Goal: Transaction & Acquisition: Book appointment/travel/reservation

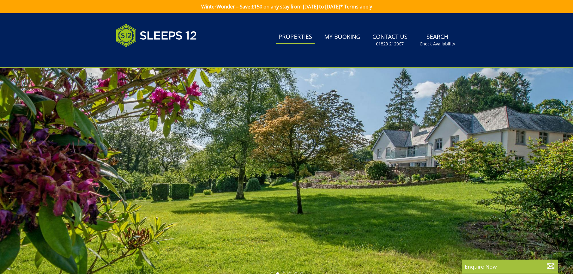
click at [297, 34] on link "Properties" at bounding box center [295, 37] width 39 height 14
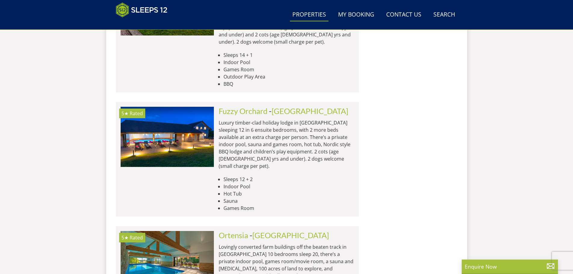
scroll to position [2482, 0]
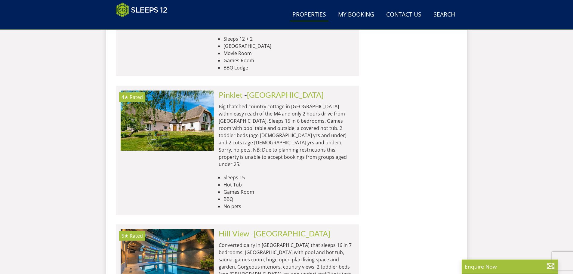
scroll to position [3325, 0]
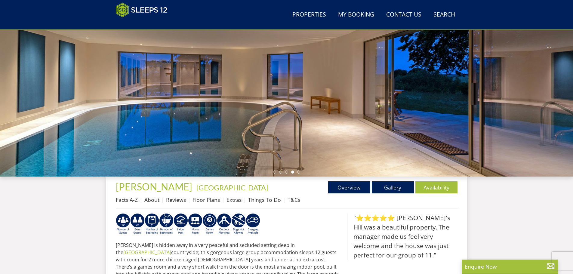
scroll to position [102, 0]
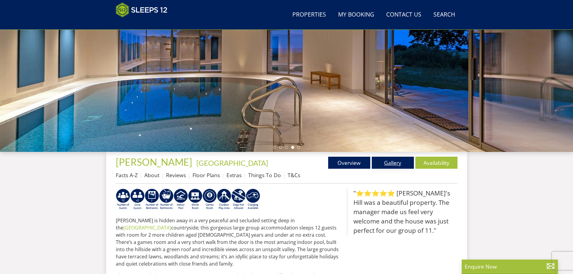
click at [395, 163] on link "Gallery" at bounding box center [393, 163] width 42 height 12
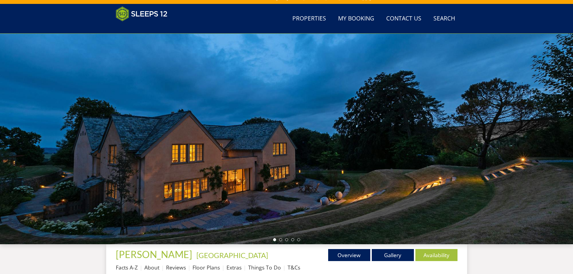
scroll to position [68, 0]
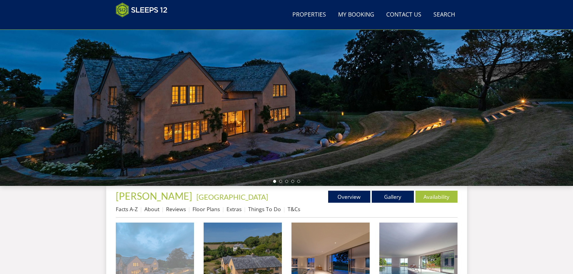
click at [157, 253] on img at bounding box center [155, 262] width 78 height 78
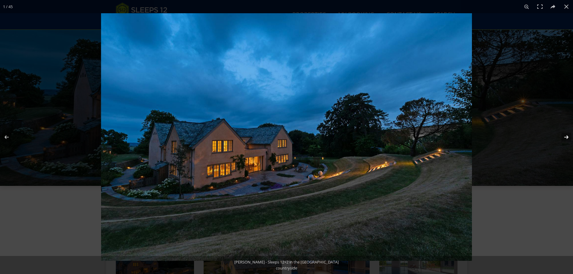
click at [565, 137] on button at bounding box center [562, 137] width 21 height 30
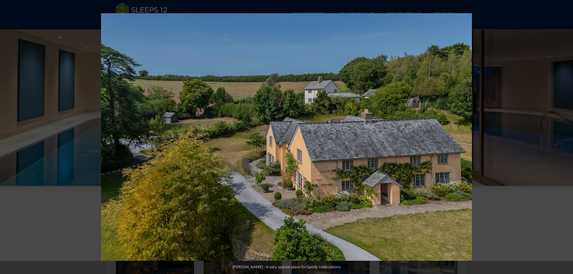
click at [565, 137] on button at bounding box center [562, 137] width 21 height 30
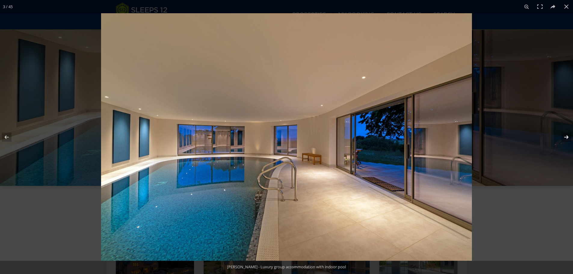
click at [567, 135] on button at bounding box center [562, 137] width 21 height 30
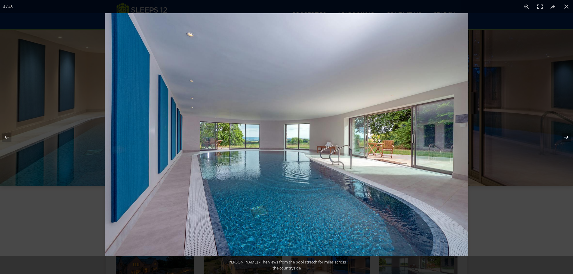
click at [567, 136] on button at bounding box center [562, 137] width 21 height 30
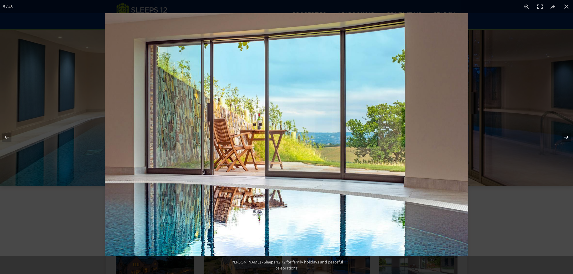
click at [567, 136] on button at bounding box center [562, 137] width 21 height 30
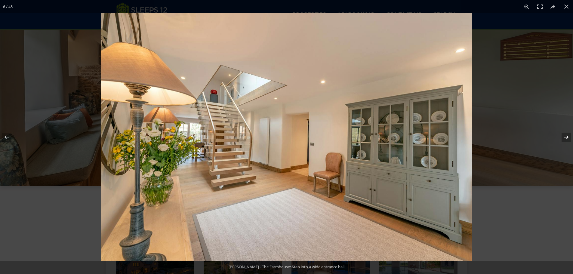
click at [567, 136] on button at bounding box center [562, 137] width 21 height 30
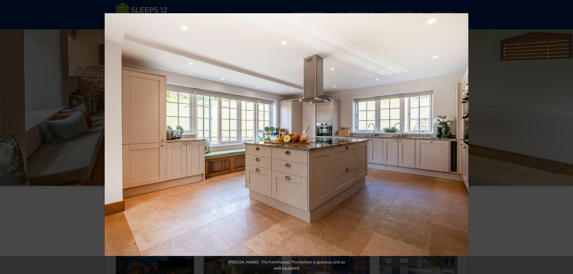
click at [567, 136] on button at bounding box center [562, 137] width 21 height 30
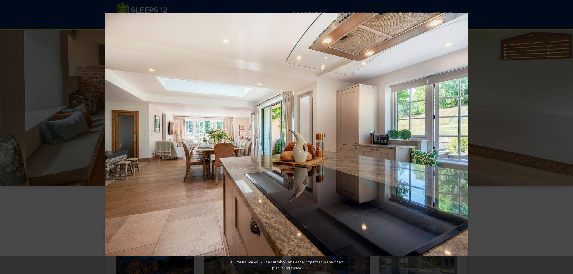
click at [567, 136] on button at bounding box center [562, 137] width 21 height 30
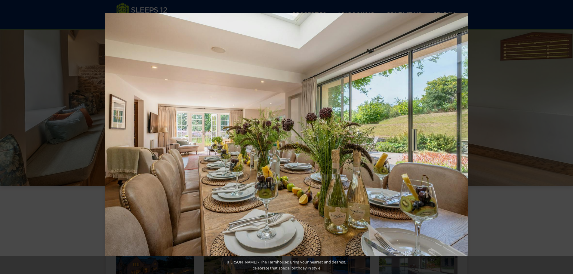
click at [567, 136] on button at bounding box center [562, 137] width 21 height 30
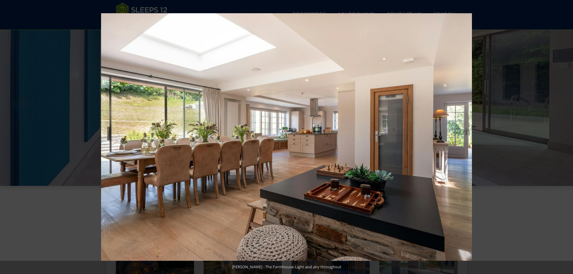
click at [567, 136] on button at bounding box center [562, 137] width 21 height 30
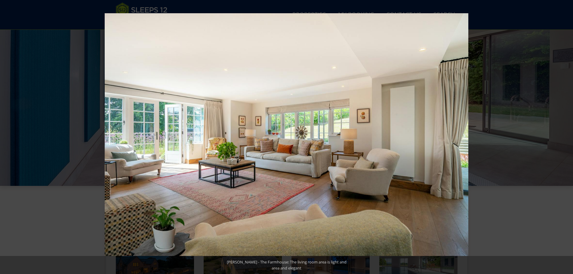
click at [567, 136] on button at bounding box center [562, 137] width 21 height 30
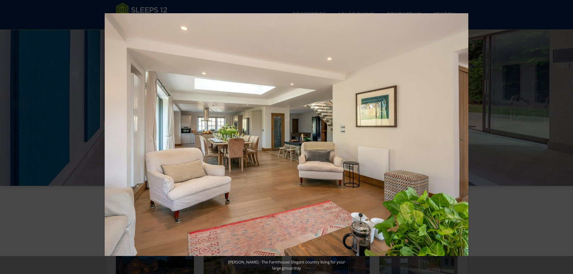
click at [567, 136] on button at bounding box center [562, 137] width 21 height 30
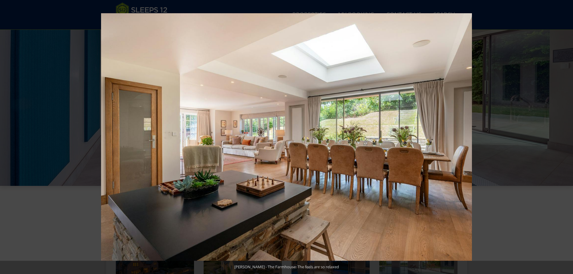
click at [567, 136] on button at bounding box center [562, 137] width 21 height 30
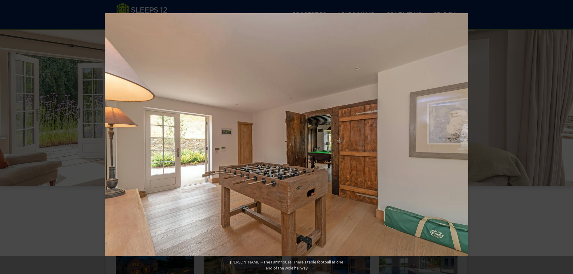
click at [567, 136] on button at bounding box center [562, 137] width 21 height 30
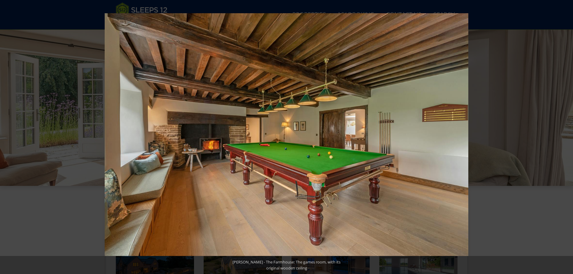
click at [567, 136] on button at bounding box center [562, 137] width 21 height 30
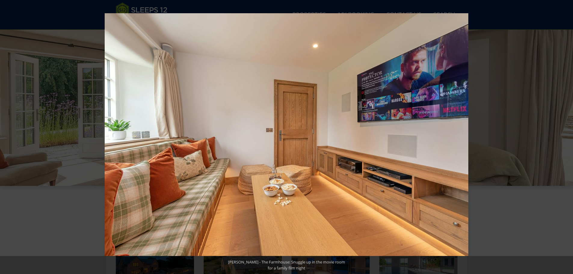
click at [567, 136] on button at bounding box center [562, 137] width 21 height 30
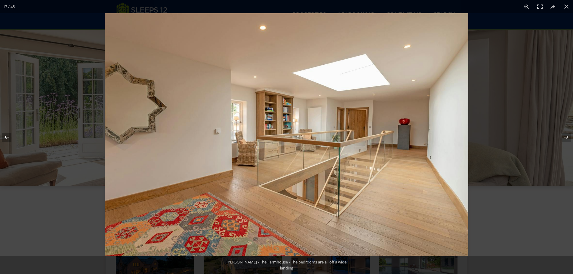
click at [3, 135] on button at bounding box center [10, 137] width 21 height 30
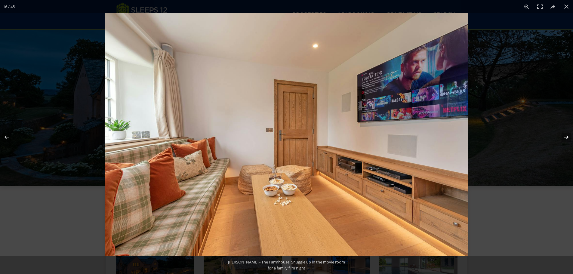
click at [566, 136] on button at bounding box center [562, 137] width 21 height 30
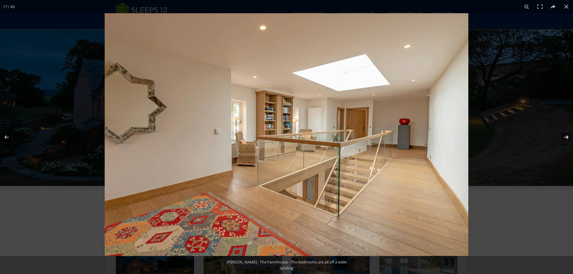
click at [566, 136] on button at bounding box center [562, 137] width 21 height 30
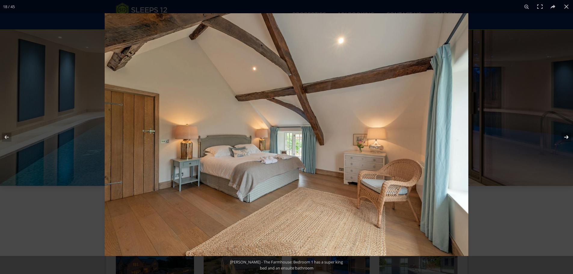
click at [566, 136] on button at bounding box center [562, 137] width 21 height 30
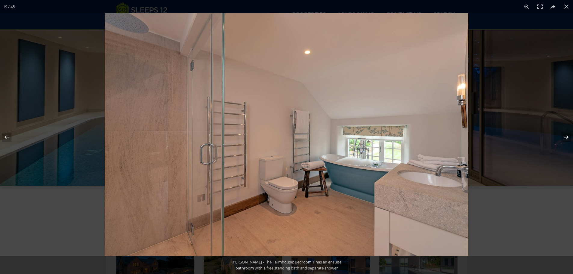
click at [566, 136] on button at bounding box center [562, 137] width 21 height 30
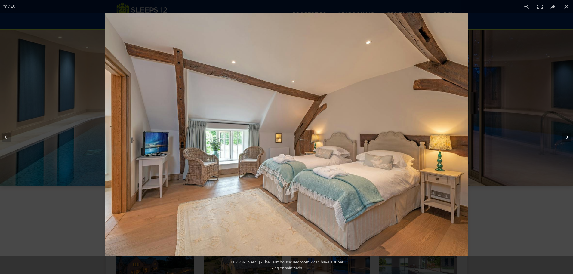
click at [566, 136] on button at bounding box center [562, 137] width 21 height 30
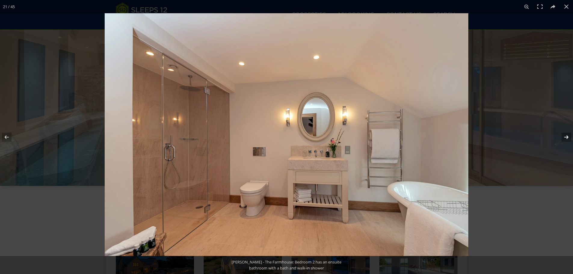
click at [566, 136] on button at bounding box center [562, 137] width 21 height 30
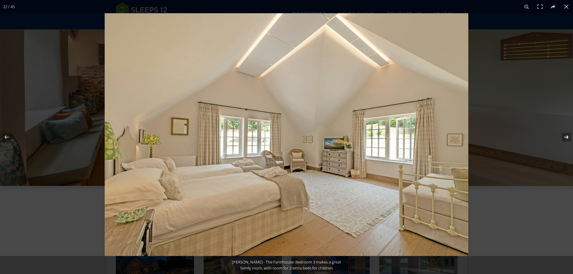
click at [566, 136] on button at bounding box center [562, 137] width 21 height 30
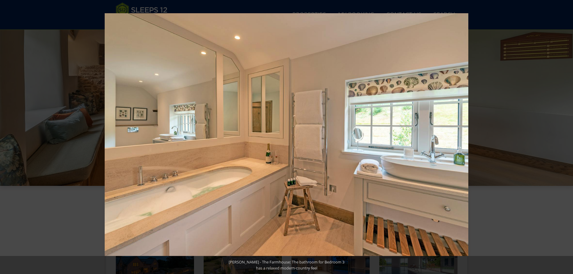
click at [566, 136] on button at bounding box center [562, 137] width 21 height 30
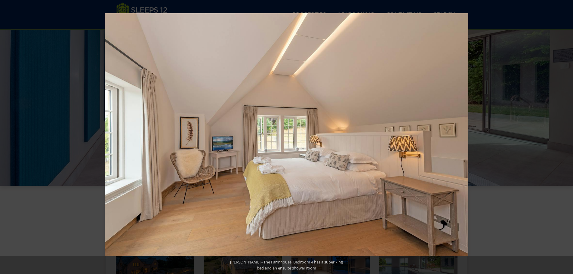
click at [566, 136] on button at bounding box center [562, 137] width 21 height 30
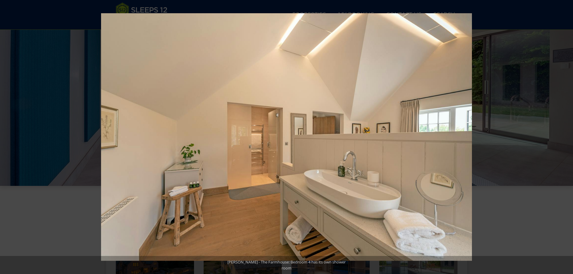
click at [566, 136] on button at bounding box center [562, 137] width 21 height 30
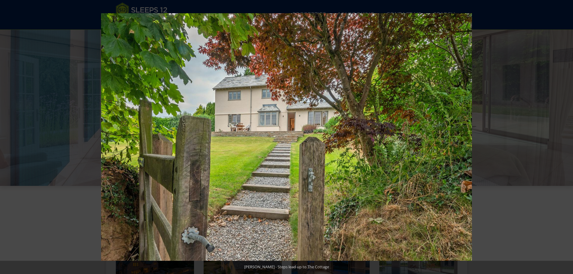
click at [566, 136] on button at bounding box center [562, 137] width 21 height 30
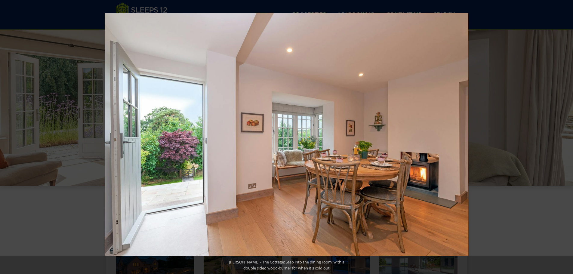
click at [566, 136] on button at bounding box center [562, 137] width 21 height 30
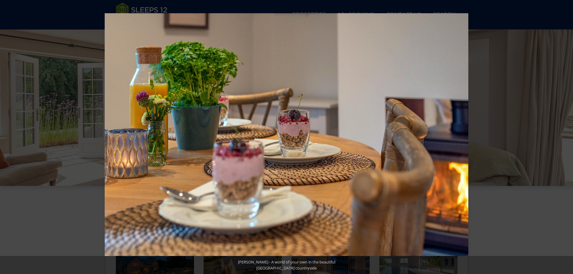
click at [566, 136] on button at bounding box center [562, 137] width 21 height 30
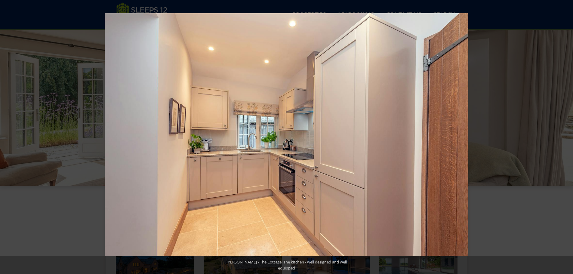
click at [566, 136] on button at bounding box center [562, 137] width 21 height 30
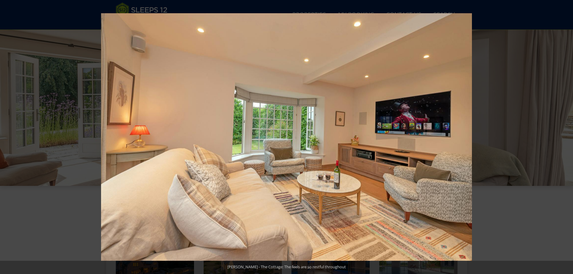
click at [566, 136] on button at bounding box center [562, 137] width 21 height 30
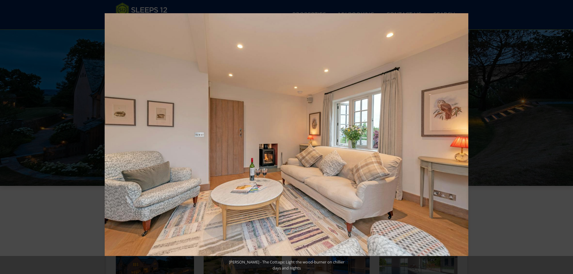
click at [566, 136] on button at bounding box center [562, 137] width 21 height 30
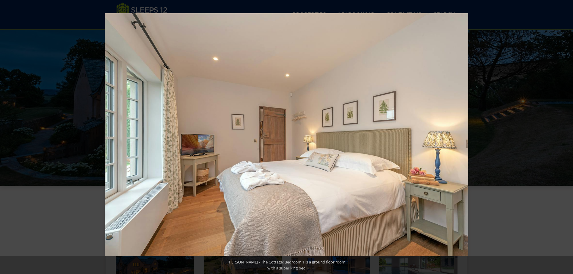
click at [566, 136] on button at bounding box center [562, 137] width 21 height 30
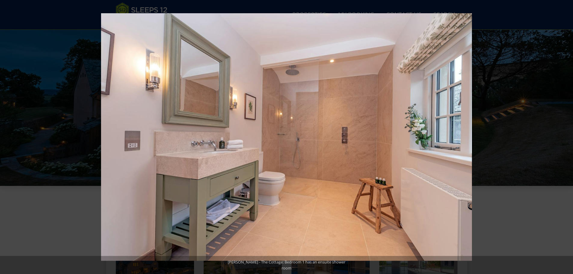
click at [566, 136] on button at bounding box center [562, 137] width 21 height 30
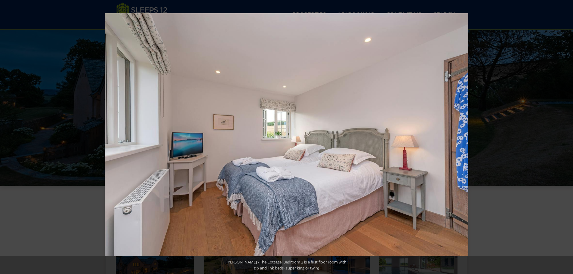
click at [566, 136] on button at bounding box center [562, 137] width 21 height 30
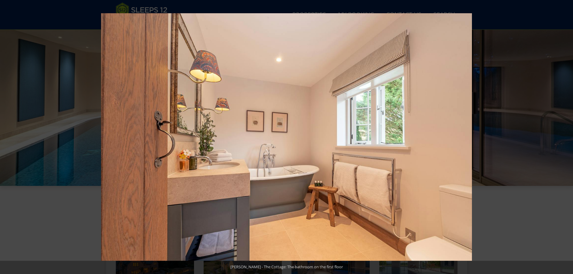
click at [566, 136] on button at bounding box center [562, 137] width 21 height 30
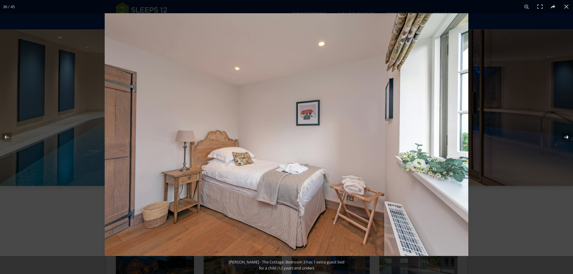
click at [566, 137] on button at bounding box center [562, 137] width 21 height 30
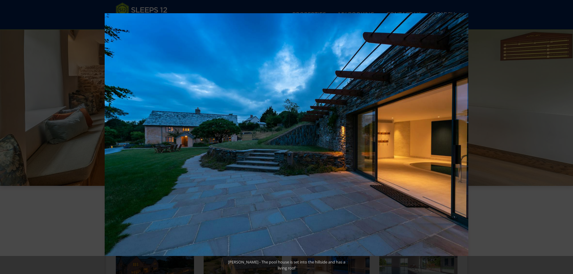
click at [566, 137] on button at bounding box center [562, 137] width 21 height 30
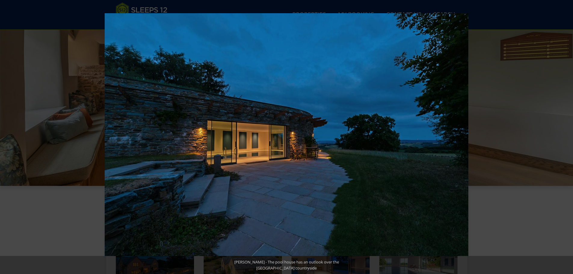
click at [566, 137] on button at bounding box center [562, 137] width 21 height 30
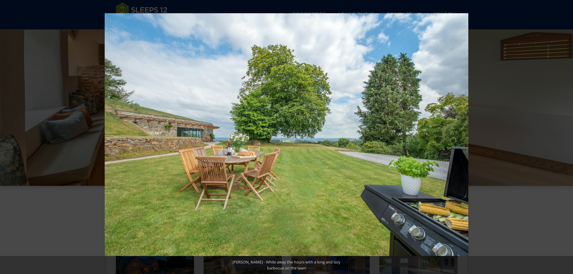
click at [566, 137] on button at bounding box center [562, 137] width 21 height 30
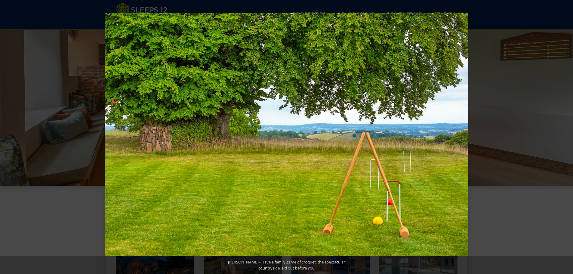
click at [566, 137] on button at bounding box center [562, 137] width 21 height 30
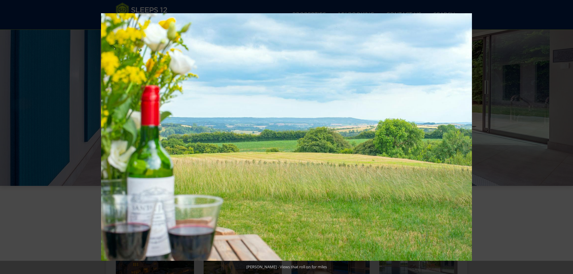
click at [566, 137] on button at bounding box center [562, 137] width 21 height 30
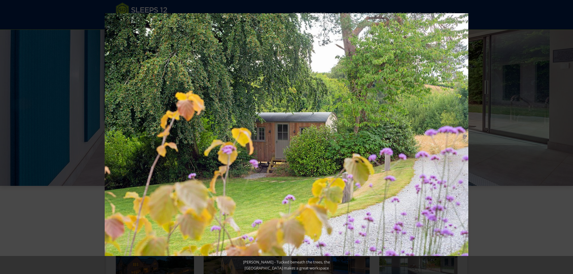
click at [566, 137] on button at bounding box center [562, 137] width 21 height 30
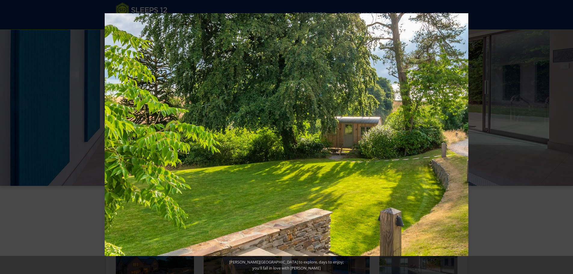
click at [566, 137] on button at bounding box center [562, 137] width 21 height 30
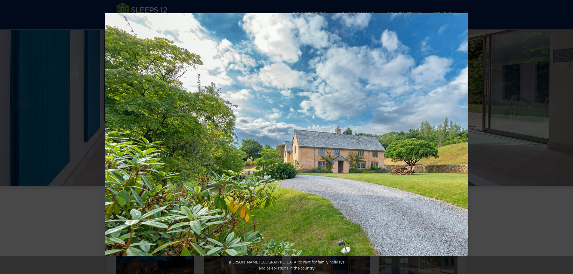
click at [566, 137] on button at bounding box center [562, 137] width 21 height 30
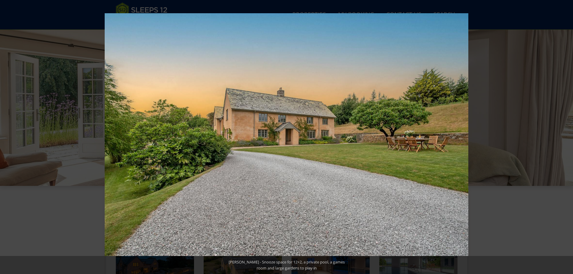
click at [566, 137] on button at bounding box center [562, 137] width 21 height 30
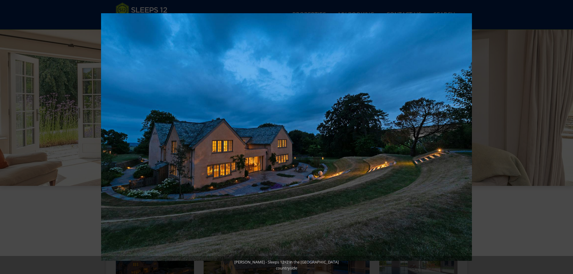
click at [566, 137] on button at bounding box center [562, 137] width 21 height 30
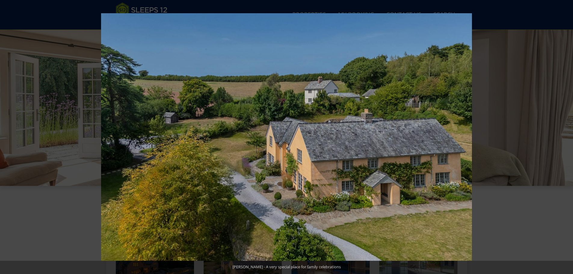
click at [566, 137] on button at bounding box center [562, 137] width 21 height 30
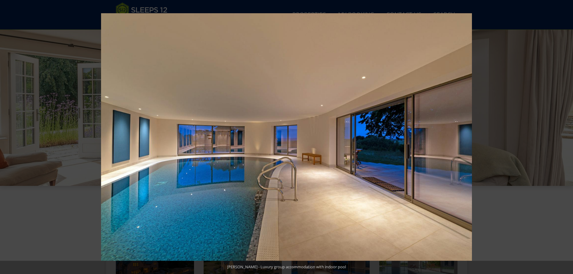
click at [566, 137] on button at bounding box center [562, 137] width 21 height 30
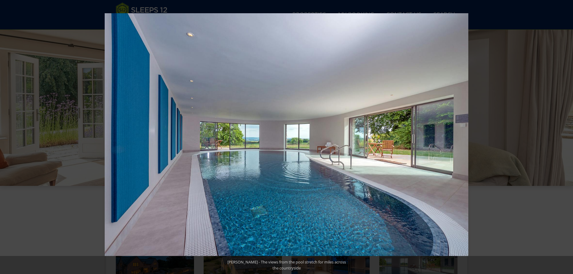
click at [566, 137] on button at bounding box center [562, 137] width 21 height 30
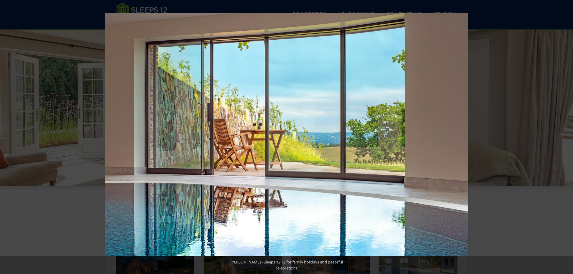
click at [566, 137] on button at bounding box center [562, 137] width 21 height 30
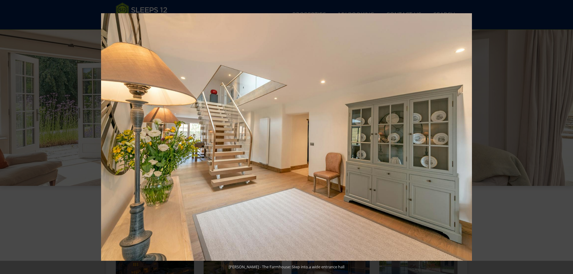
click at [566, 137] on button at bounding box center [562, 137] width 21 height 30
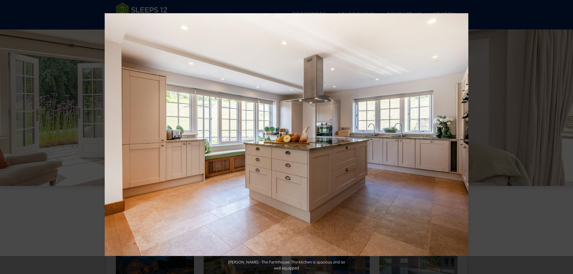
click at [566, 137] on button at bounding box center [562, 137] width 21 height 30
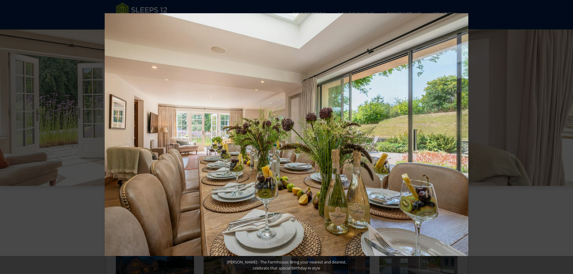
click at [566, 137] on button at bounding box center [562, 137] width 21 height 30
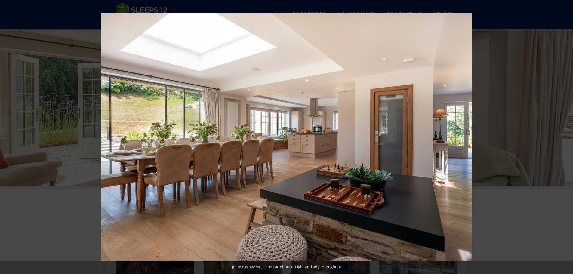
click at [566, 137] on button at bounding box center [562, 137] width 21 height 30
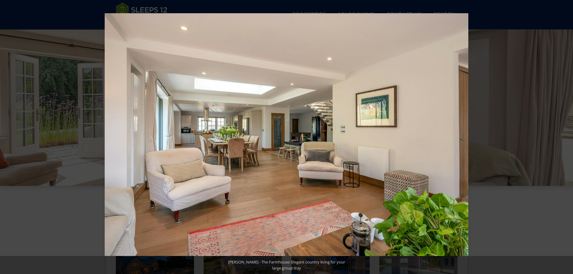
click at [566, 137] on button at bounding box center [562, 137] width 21 height 30
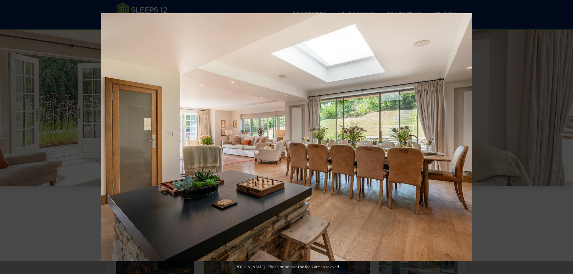
click at [566, 137] on button at bounding box center [562, 137] width 21 height 30
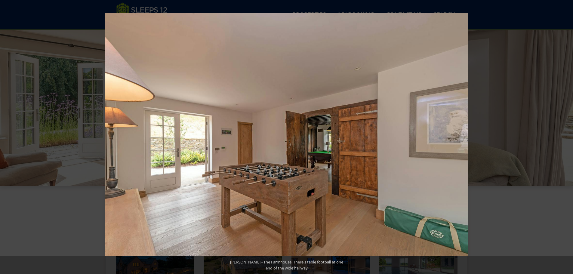
click at [566, 137] on button at bounding box center [562, 137] width 21 height 30
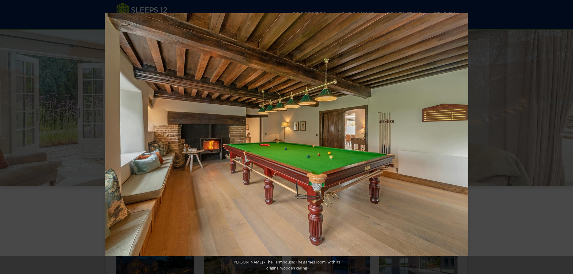
click at [566, 137] on button at bounding box center [562, 137] width 21 height 30
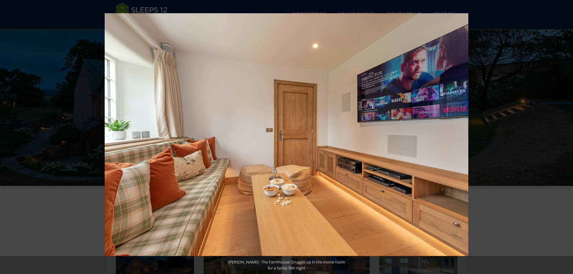
click at [566, 137] on button at bounding box center [562, 137] width 21 height 30
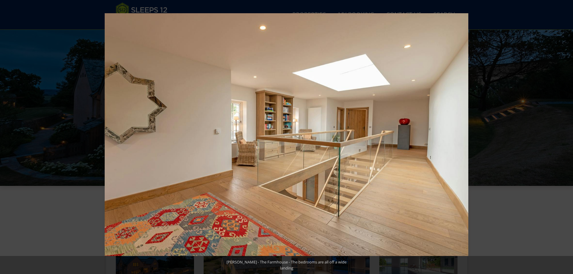
click at [566, 137] on button at bounding box center [562, 137] width 21 height 30
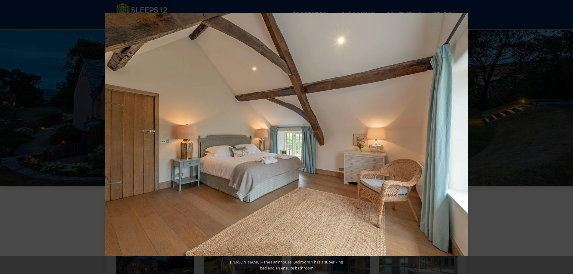
click at [566, 137] on button at bounding box center [562, 137] width 21 height 30
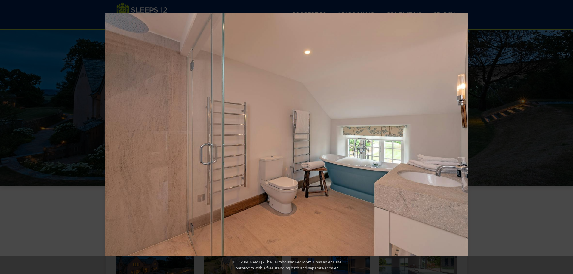
click at [566, 137] on button at bounding box center [562, 137] width 21 height 30
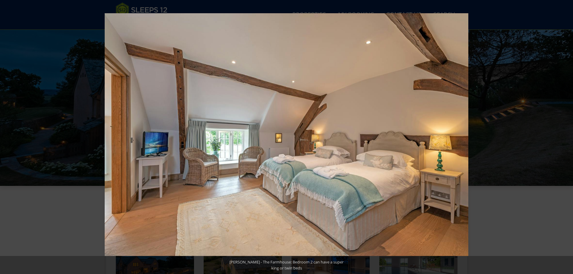
click at [566, 137] on button at bounding box center [562, 137] width 21 height 30
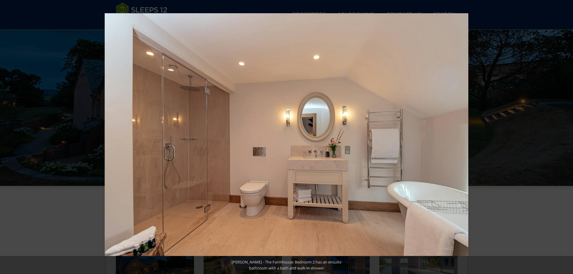
click at [566, 137] on button at bounding box center [562, 137] width 21 height 30
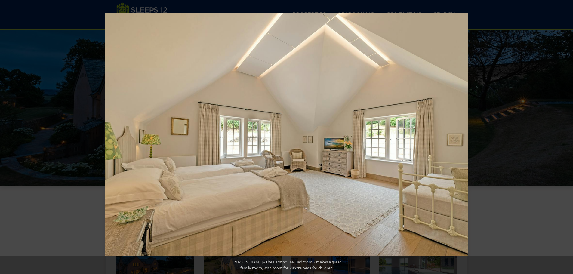
click at [566, 137] on button at bounding box center [562, 137] width 21 height 30
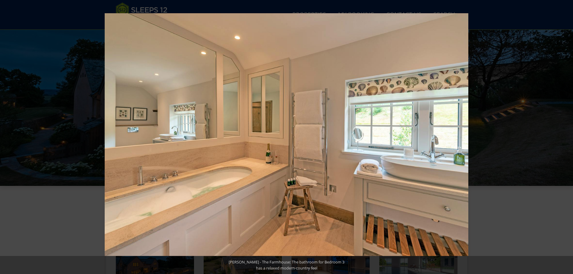
click at [566, 137] on button at bounding box center [562, 137] width 21 height 30
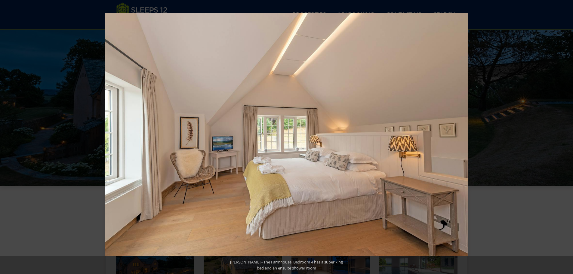
click at [566, 137] on button at bounding box center [562, 137] width 21 height 30
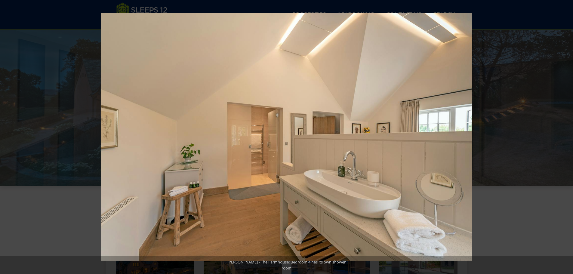
click at [566, 137] on button at bounding box center [562, 137] width 21 height 30
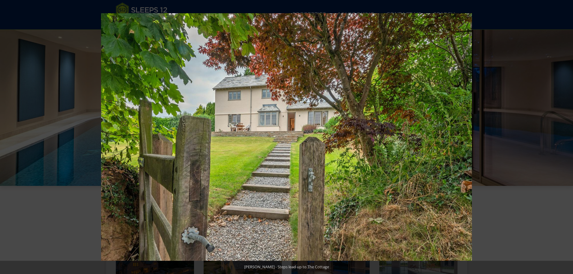
click at [566, 137] on button at bounding box center [562, 137] width 21 height 30
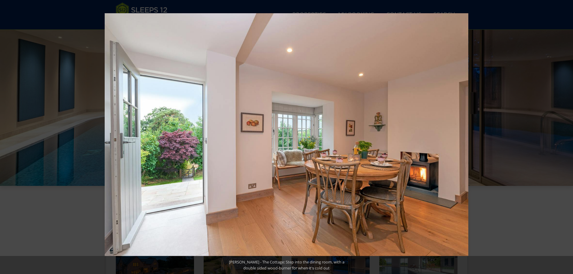
click at [566, 137] on button at bounding box center [562, 137] width 21 height 30
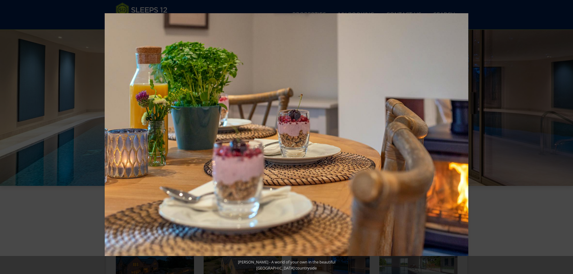
click at [566, 137] on button at bounding box center [562, 137] width 21 height 30
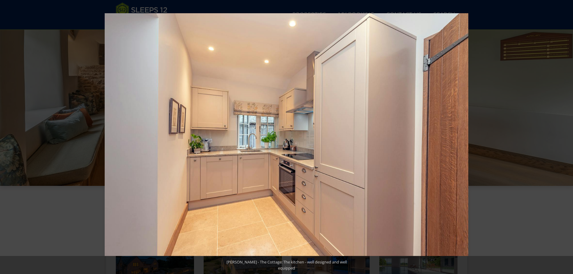
click at [566, 137] on button at bounding box center [562, 137] width 21 height 30
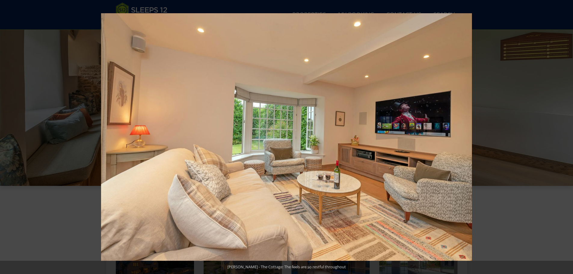
click at [566, 137] on button at bounding box center [562, 137] width 21 height 30
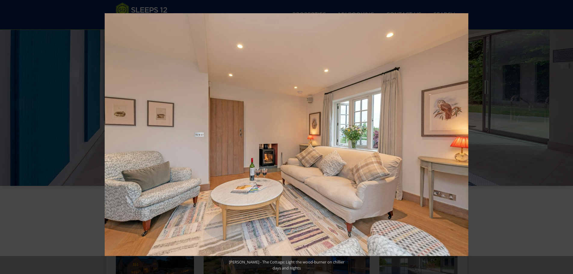
click at [566, 137] on button at bounding box center [562, 137] width 21 height 30
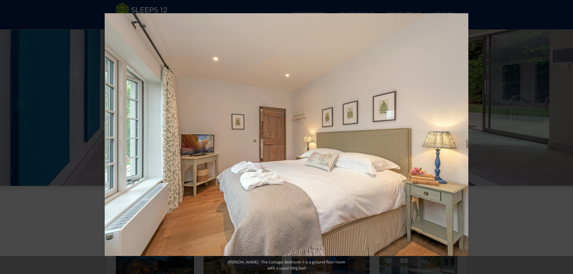
click at [566, 137] on button at bounding box center [562, 137] width 21 height 30
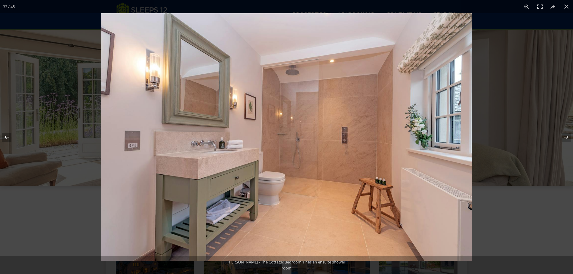
click at [5, 136] on button at bounding box center [10, 137] width 21 height 30
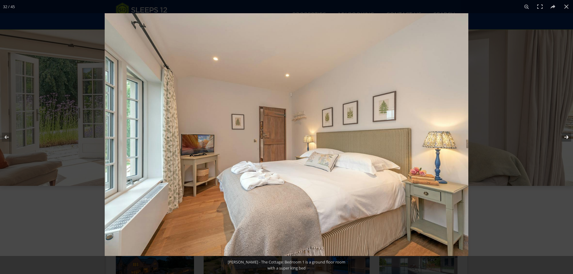
click at [568, 137] on button at bounding box center [562, 137] width 21 height 30
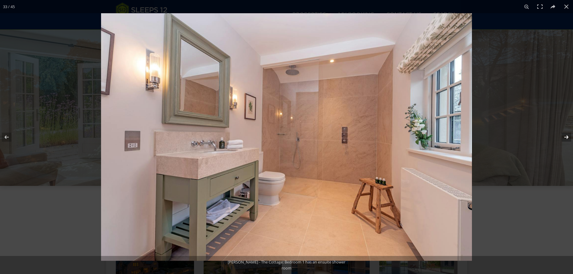
click at [568, 137] on button at bounding box center [562, 137] width 21 height 30
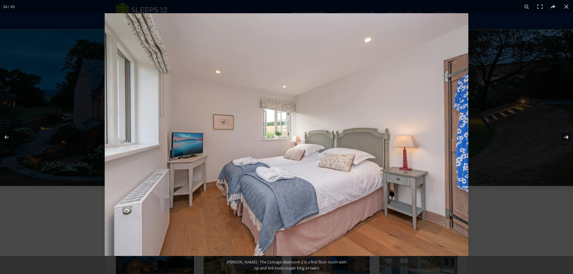
click at [568, 137] on button at bounding box center [562, 137] width 21 height 30
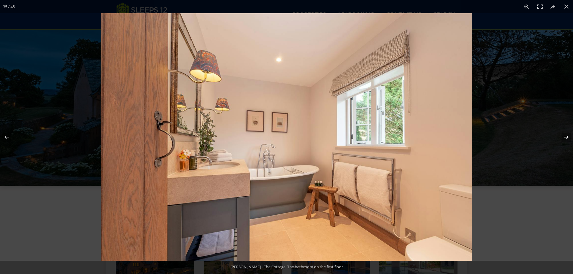
click at [568, 137] on button at bounding box center [562, 137] width 21 height 30
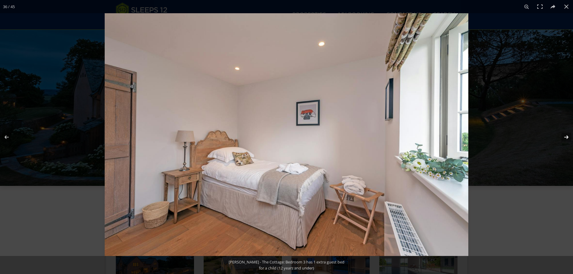
click at [568, 137] on button at bounding box center [562, 137] width 21 height 30
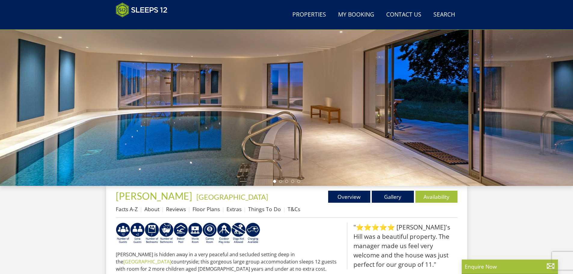
scroll to position [102, 0]
